Goal: Manage account settings

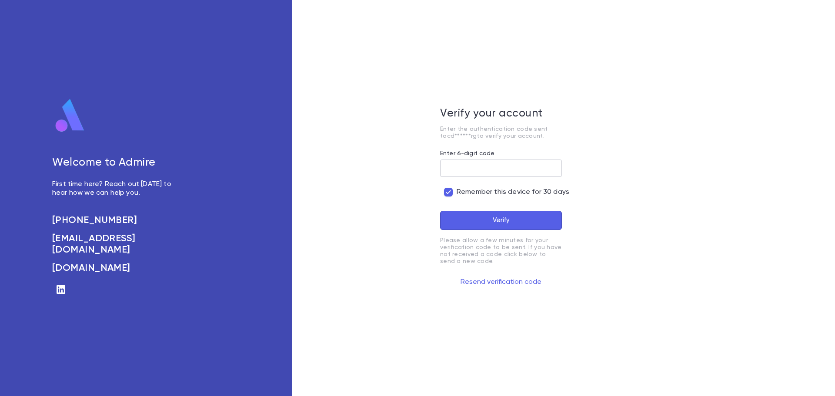
click at [462, 168] on input "Enter 6-digit code" at bounding box center [501, 168] width 122 height 17
paste input "******"
click at [484, 218] on button "Verify" at bounding box center [501, 220] width 122 height 19
click at [483, 214] on button "Verify" at bounding box center [501, 220] width 122 height 19
click at [504, 281] on button "Resend verification code" at bounding box center [501, 282] width 122 height 14
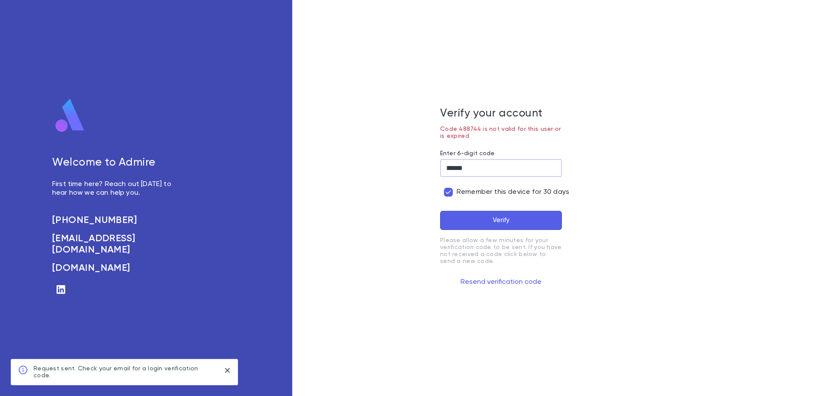
drag, startPoint x: 475, startPoint y: 163, endPoint x: 441, endPoint y: 167, distance: 34.2
click at [441, 167] on input "******" at bounding box center [501, 168] width 122 height 17
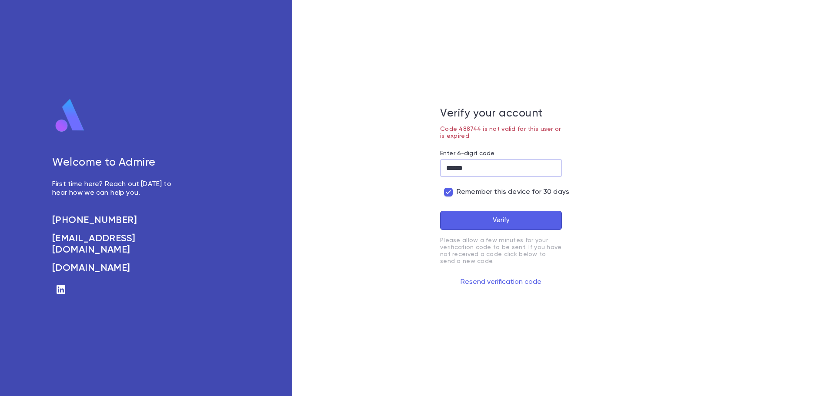
paste input "text"
type input "******"
click at [492, 212] on button "Verify" at bounding box center [501, 220] width 122 height 19
click at [479, 168] on input "******" at bounding box center [501, 168] width 122 height 17
click at [509, 285] on button "Resend verification code" at bounding box center [501, 282] width 122 height 14
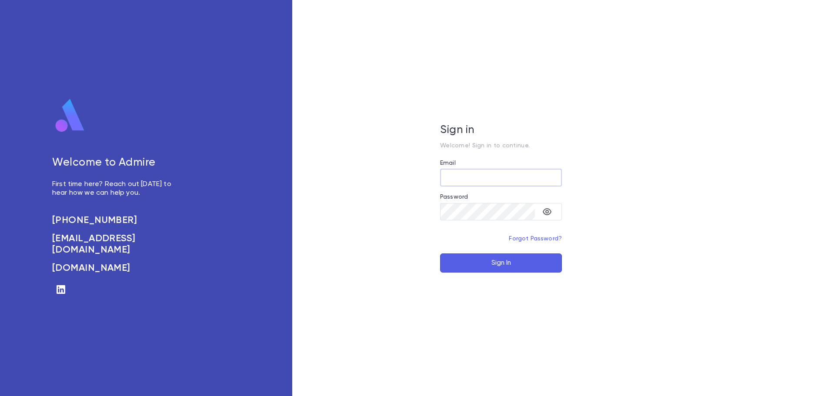
type input "**********"
click at [497, 268] on button "Sign In" at bounding box center [501, 263] width 122 height 19
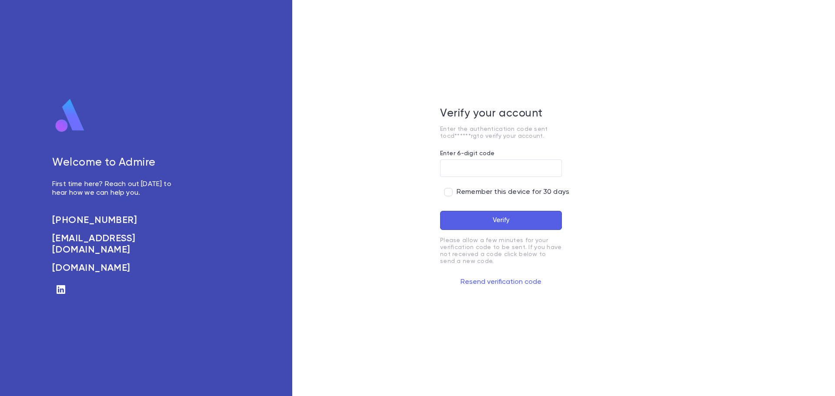
click at [482, 188] on span "Remember this device for 30 days" at bounding box center [513, 192] width 113 height 9
click at [512, 166] on input "Enter 6-digit code" at bounding box center [501, 168] width 122 height 17
paste input "******"
type input "******"
click at [491, 220] on button "Verify" at bounding box center [501, 220] width 122 height 19
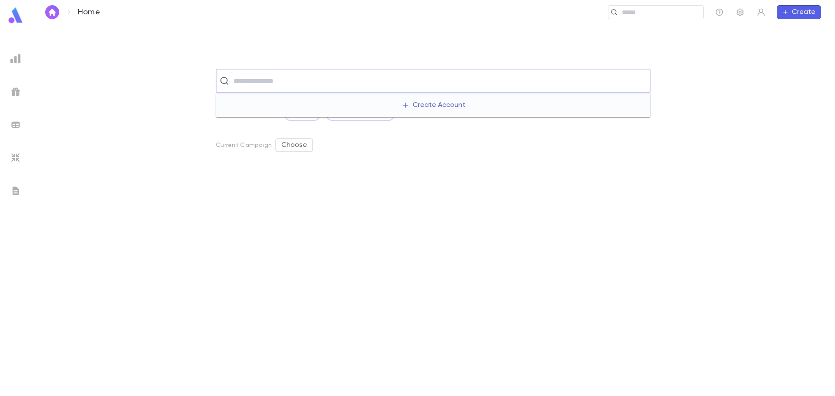
click at [233, 75] on input "text" at bounding box center [439, 81] width 416 height 17
click at [167, 103] on div "​ Recent Scratch Lists Test List All Scratch Lists Current Campaign Choose" at bounding box center [433, 232] width 776 height 327
click at [13, 92] on img at bounding box center [15, 92] width 10 height 10
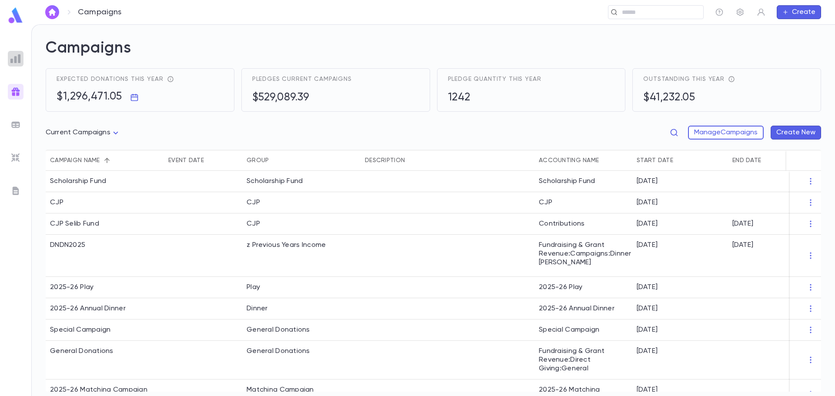
click at [19, 66] on div at bounding box center [16, 59] width 16 height 16
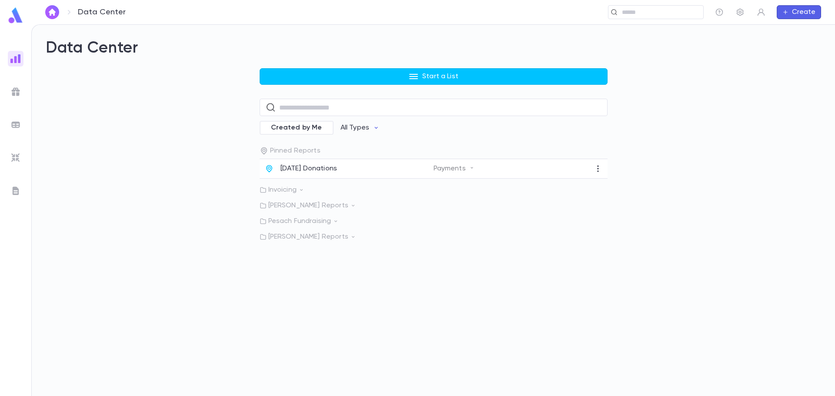
click at [19, 131] on div at bounding box center [16, 125] width 16 height 16
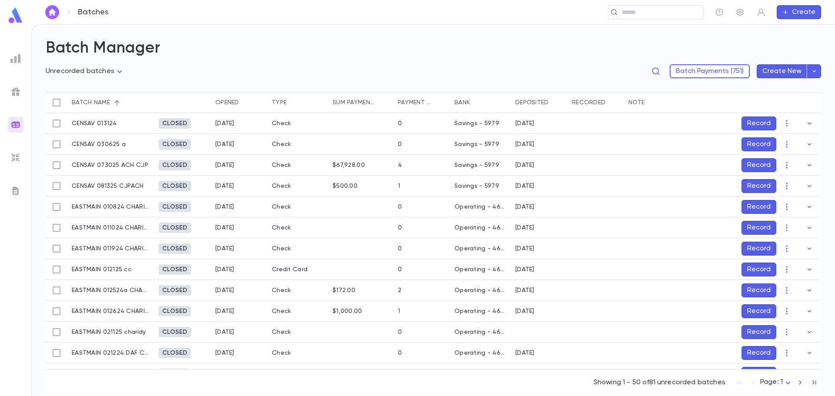
click at [18, 159] on img at bounding box center [15, 158] width 10 height 10
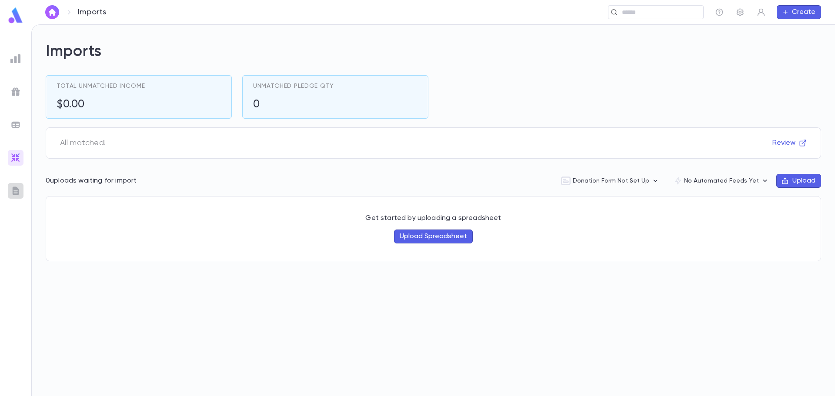
click at [20, 186] on img at bounding box center [15, 191] width 10 height 10
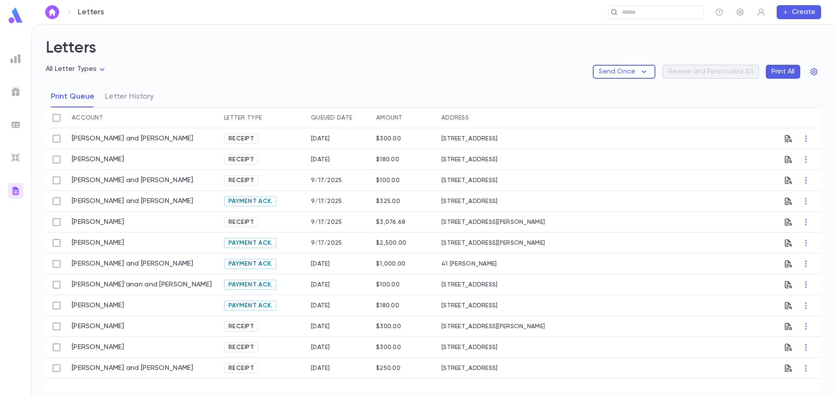
click at [10, 124] on div at bounding box center [16, 125] width 16 height 16
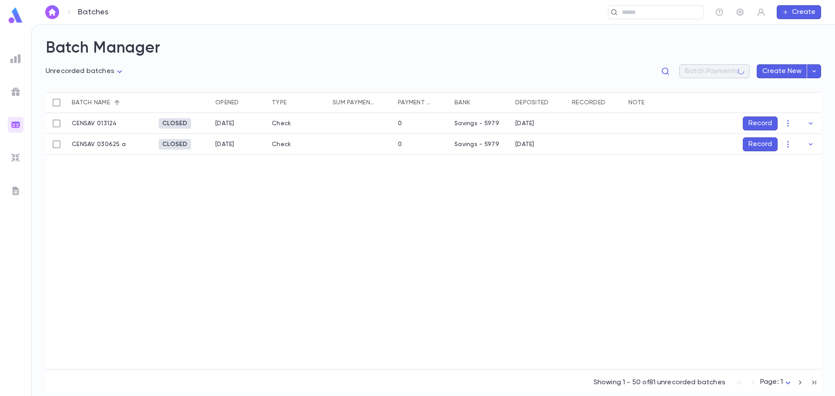
click at [15, 91] on img at bounding box center [15, 92] width 10 height 10
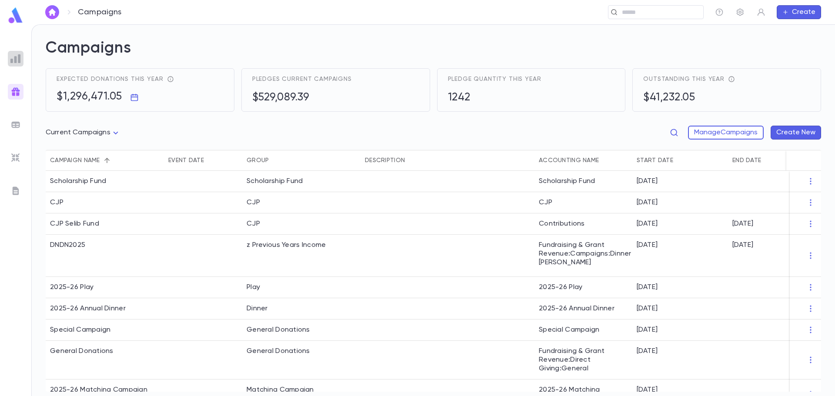
click at [15, 60] on img at bounding box center [15, 59] width 10 height 10
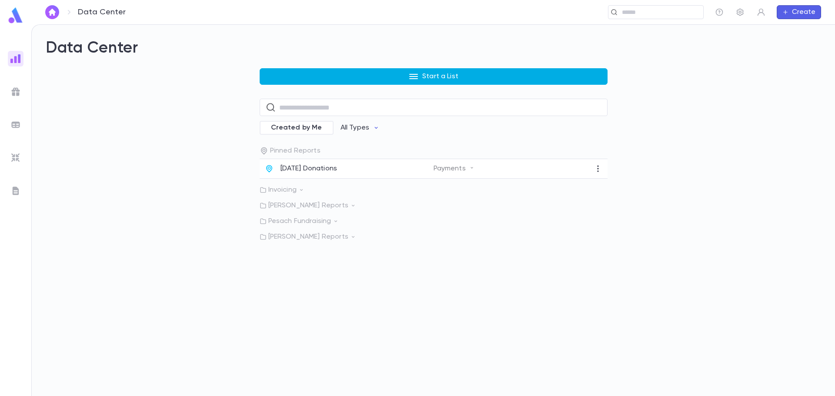
click at [412, 75] on icon "button" at bounding box center [413, 76] width 9 height 5
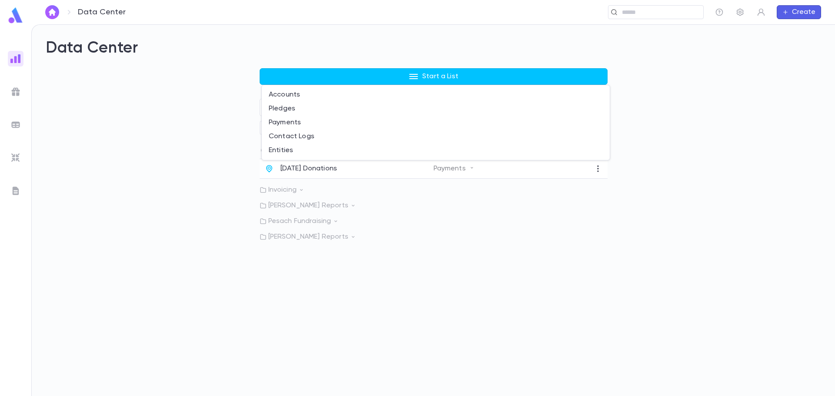
click at [216, 110] on div at bounding box center [417, 198] width 835 height 396
click at [11, 94] on img at bounding box center [15, 92] width 10 height 10
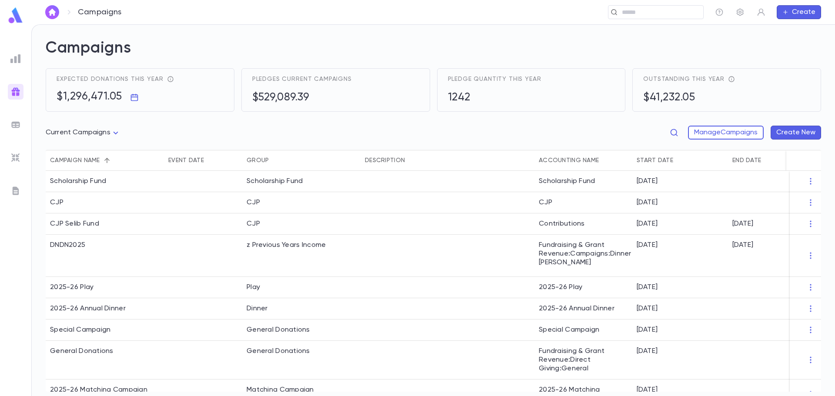
click at [23, 118] on ul at bounding box center [15, 221] width 31 height 349
click at [15, 127] on img at bounding box center [15, 125] width 10 height 10
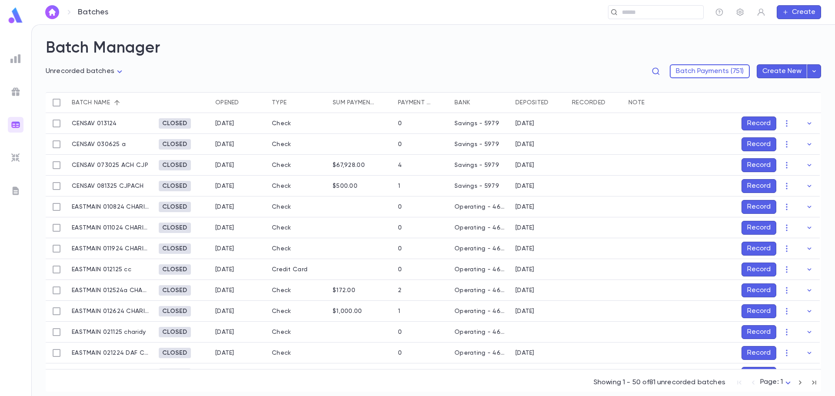
click at [11, 185] on div at bounding box center [16, 191] width 16 height 16
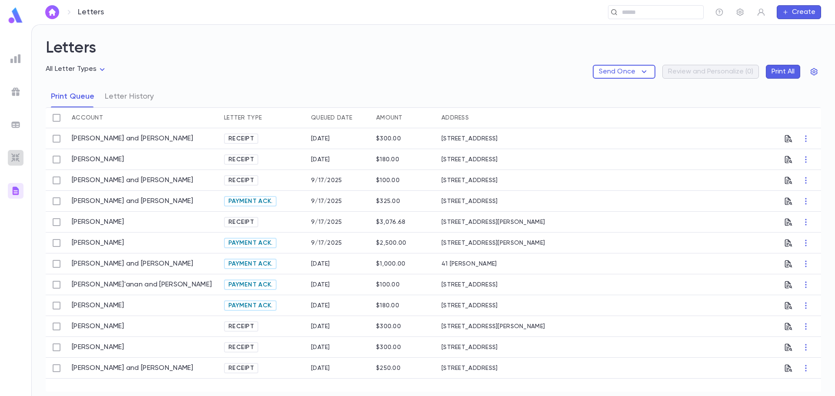
click at [10, 158] on img at bounding box center [15, 158] width 10 height 10
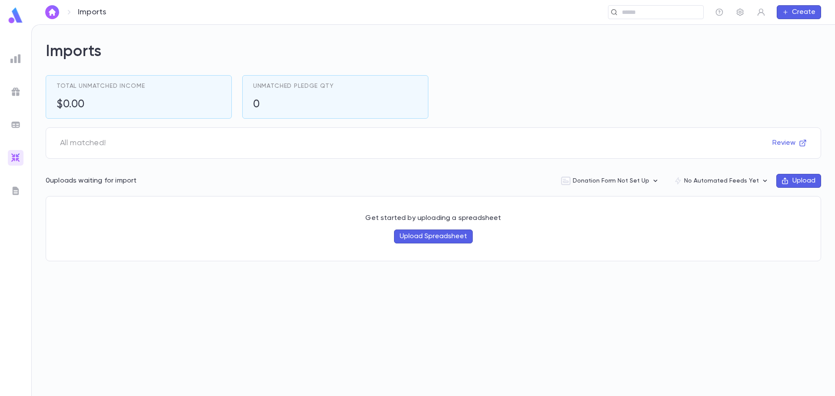
click at [12, 127] on img at bounding box center [15, 125] width 10 height 10
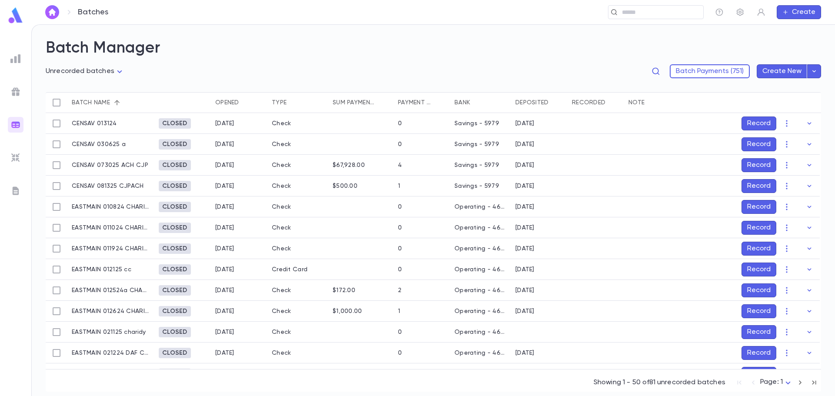
click at [16, 90] on img at bounding box center [15, 92] width 10 height 10
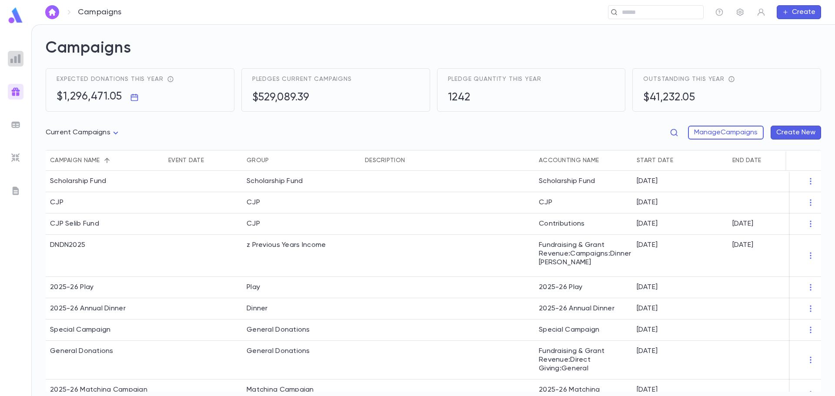
click at [20, 59] on img at bounding box center [15, 59] width 10 height 10
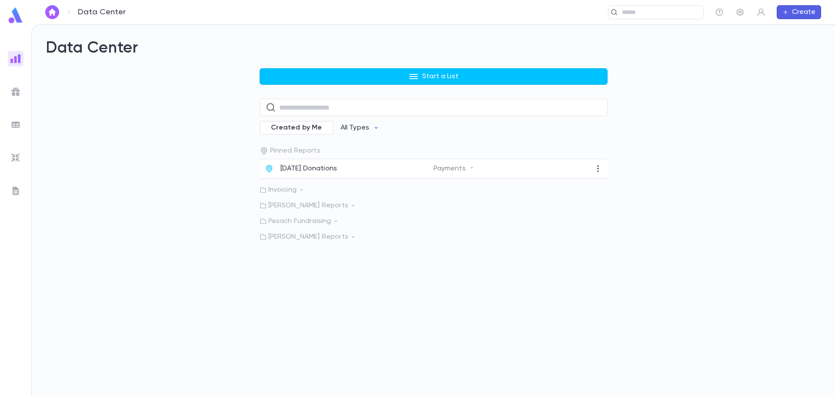
click at [325, 235] on p "Rabbi Dessler Reports" at bounding box center [434, 237] width 348 height 9
click at [17, 88] on img at bounding box center [15, 92] width 10 height 10
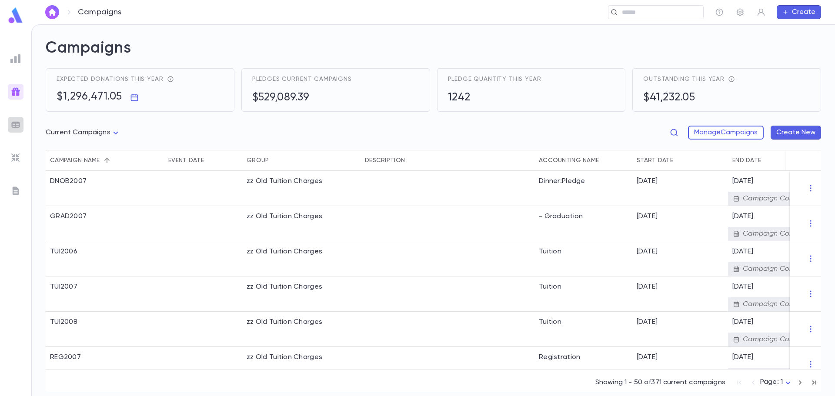
click at [13, 124] on img at bounding box center [15, 125] width 10 height 10
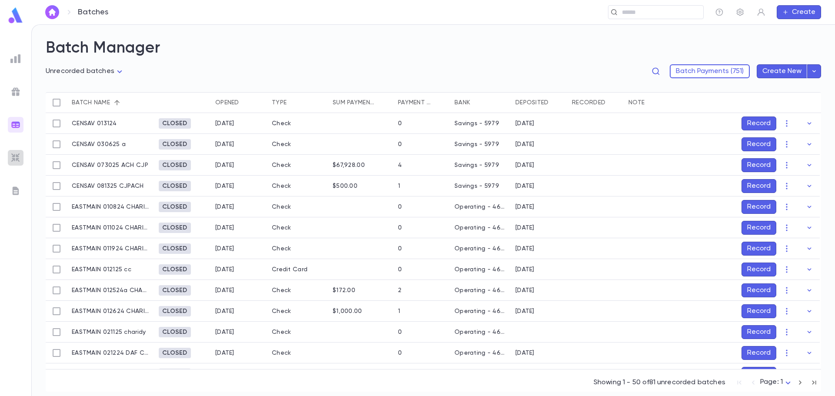
click at [13, 156] on img at bounding box center [15, 158] width 10 height 10
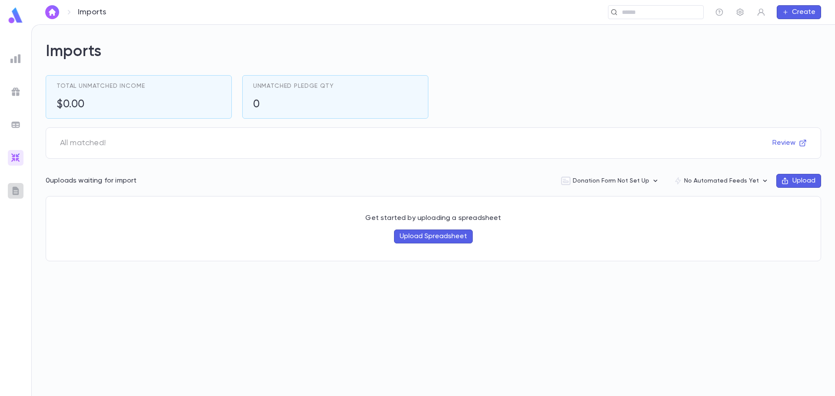
click at [16, 187] on img at bounding box center [15, 191] width 10 height 10
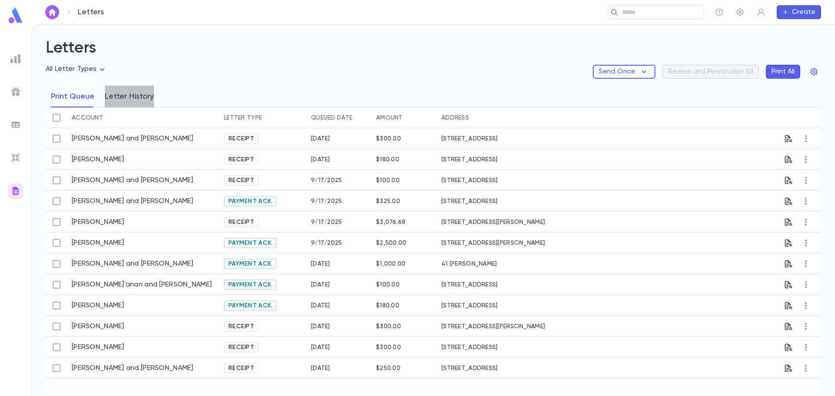
click at [131, 90] on button "Letter History" at bounding box center [129, 97] width 49 height 22
